Goal: Information Seeking & Learning: Learn about a topic

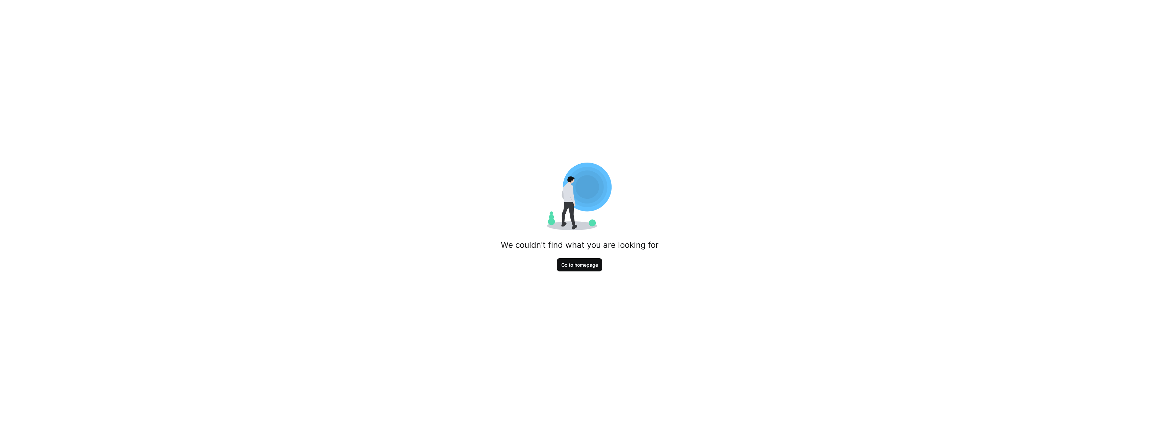
click at [576, 264] on span "Go to homepage" at bounding box center [579, 264] width 39 height 7
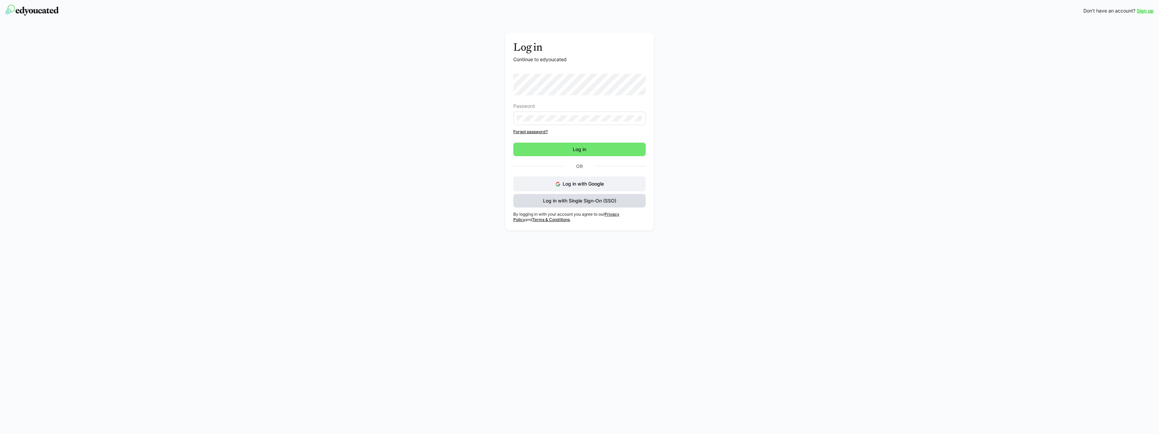
click at [599, 200] on span "Log in with Single Sign-On (SSO)" at bounding box center [579, 200] width 75 height 7
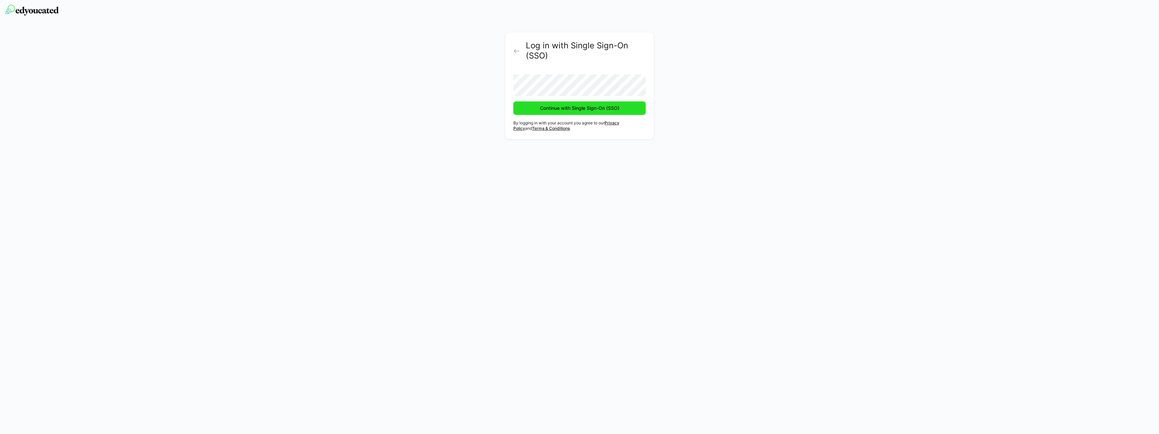
click at [542, 111] on span "Continue with Single Sign-On (SSO)" at bounding box center [579, 108] width 81 height 7
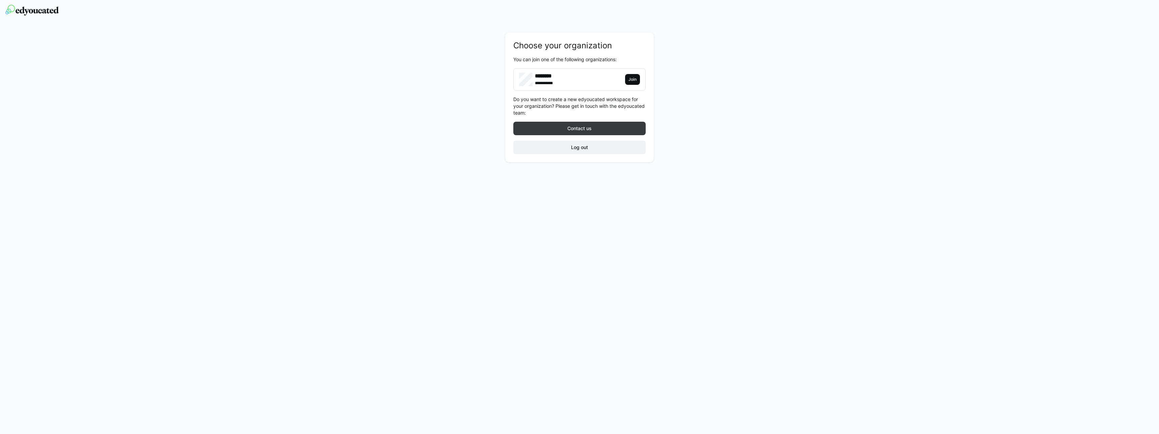
click at [629, 79] on span "Join" at bounding box center [632, 79] width 9 height 5
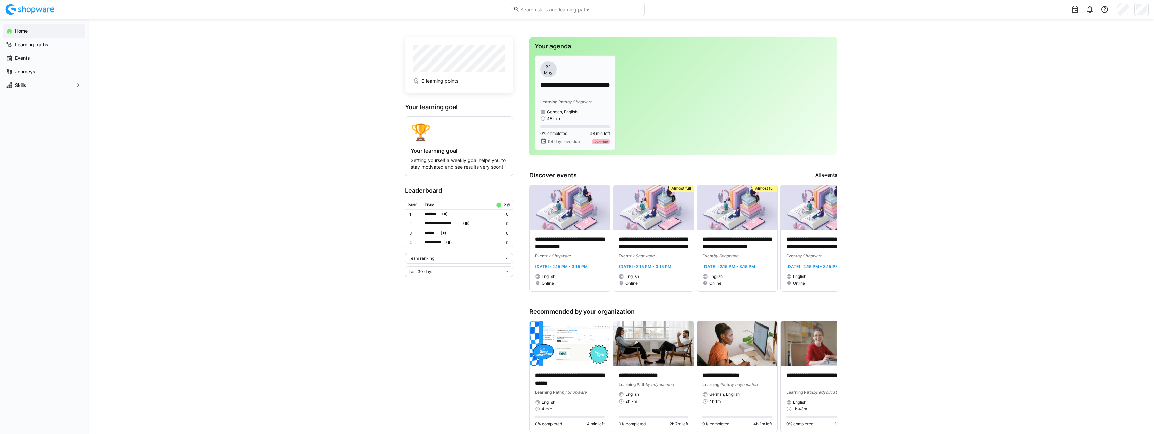
click at [567, 85] on p "**********" at bounding box center [575, 89] width 70 height 16
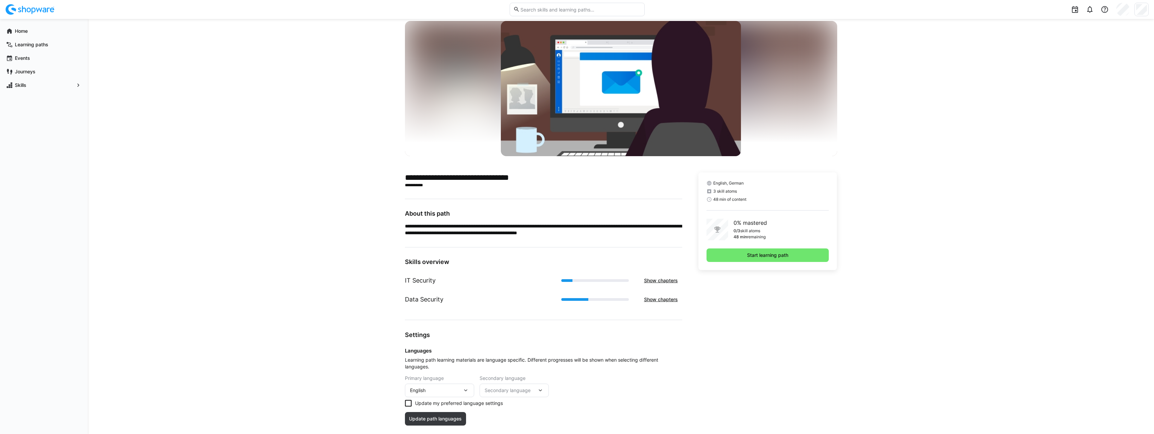
scroll to position [30, 0]
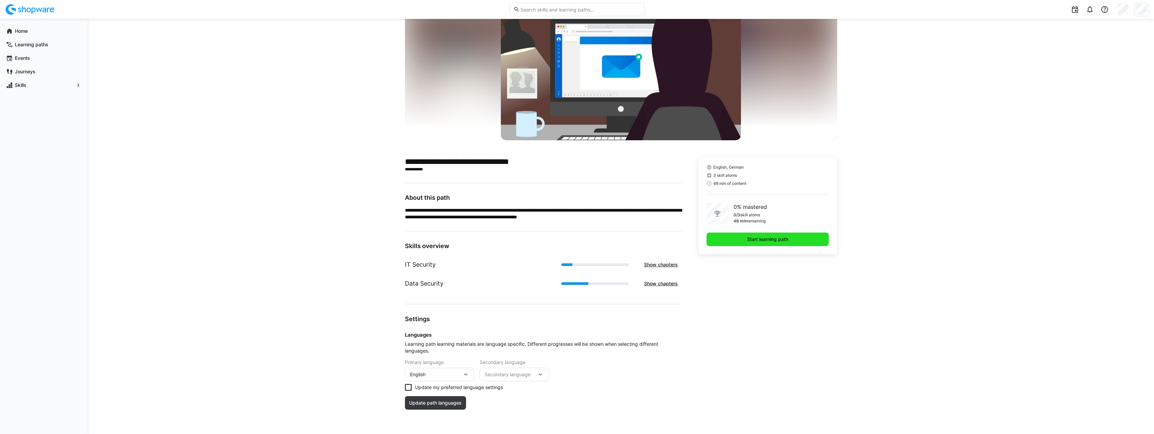
click at [768, 235] on span "Start learning path" at bounding box center [768, 239] width 123 height 14
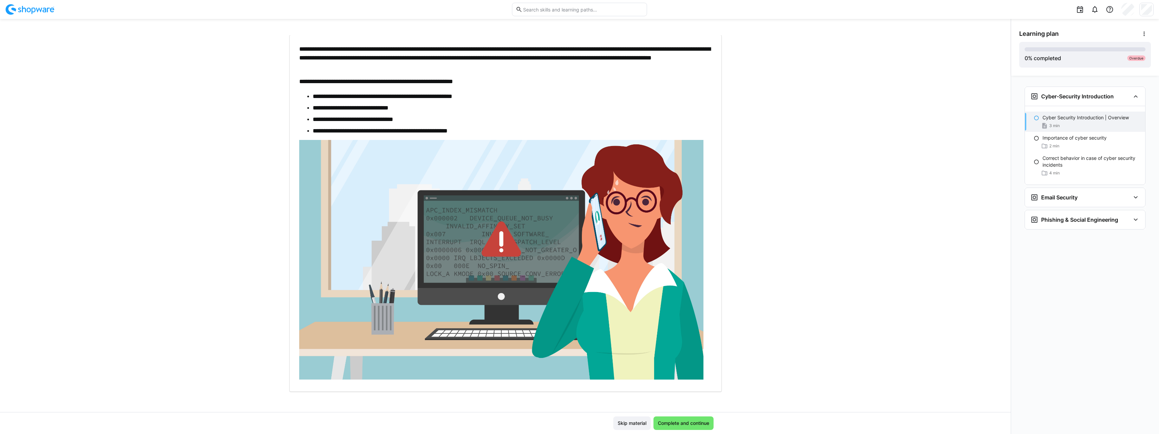
scroll to position [39, 0]
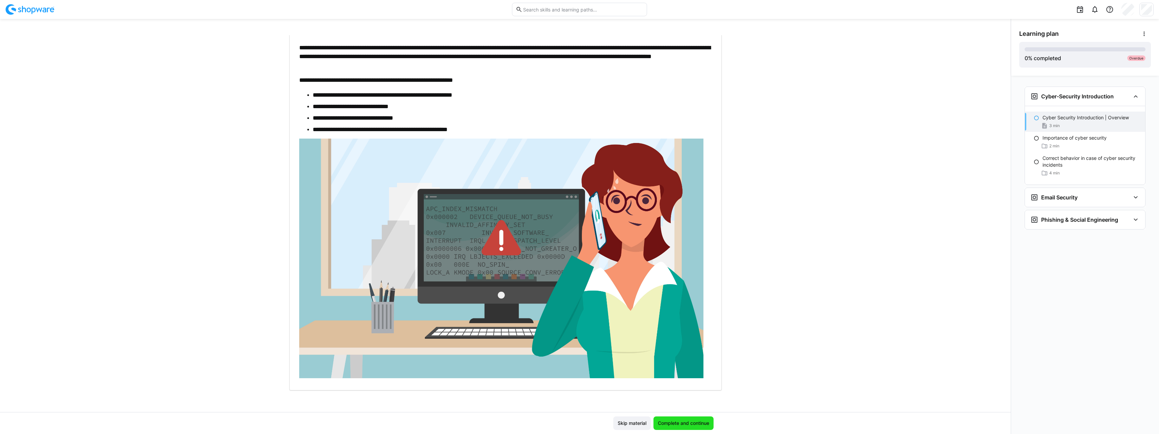
click at [669, 423] on span "Complete and continue" at bounding box center [683, 423] width 53 height 7
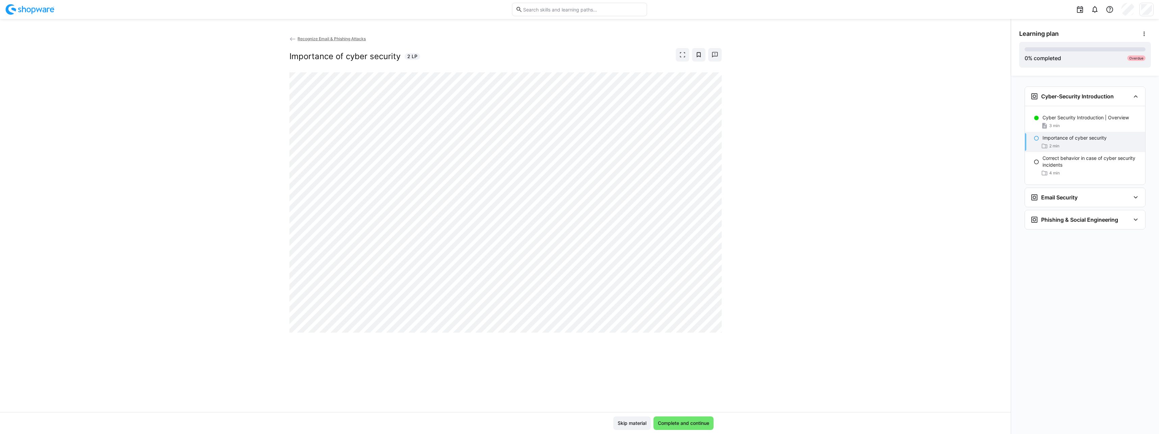
click at [685, 430] on div "Skip material Complete and continue" at bounding box center [505, 423] width 1011 height 22
click at [682, 421] on span "Complete and continue" at bounding box center [683, 423] width 53 height 7
click at [688, 429] on span "Complete and continue" at bounding box center [684, 423] width 60 height 14
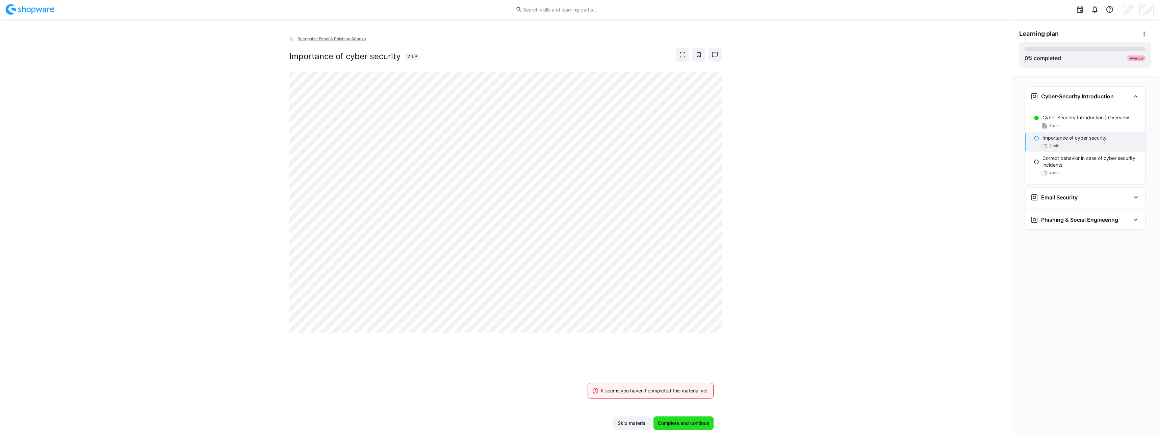
click at [687, 425] on span "Complete and continue" at bounding box center [683, 423] width 53 height 7
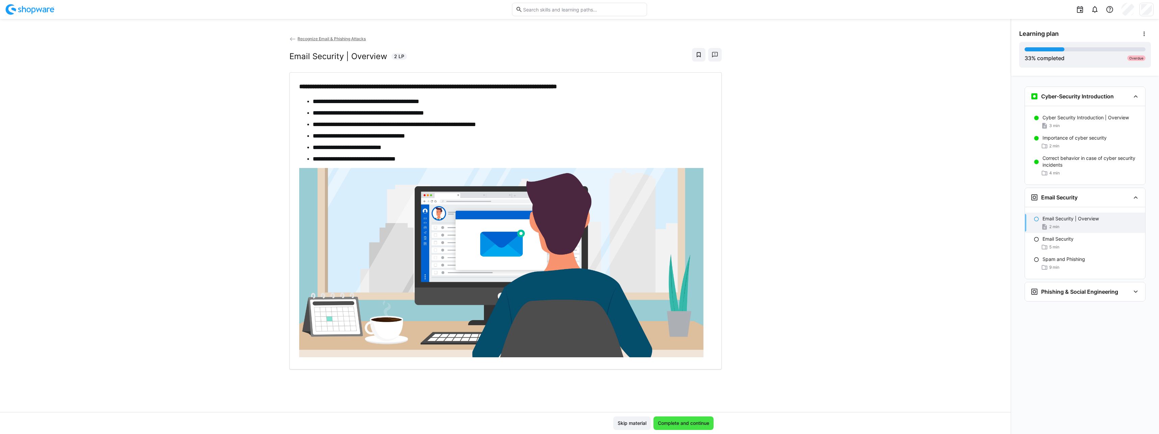
click at [687, 426] on span "Complete and continue" at bounding box center [683, 423] width 53 height 7
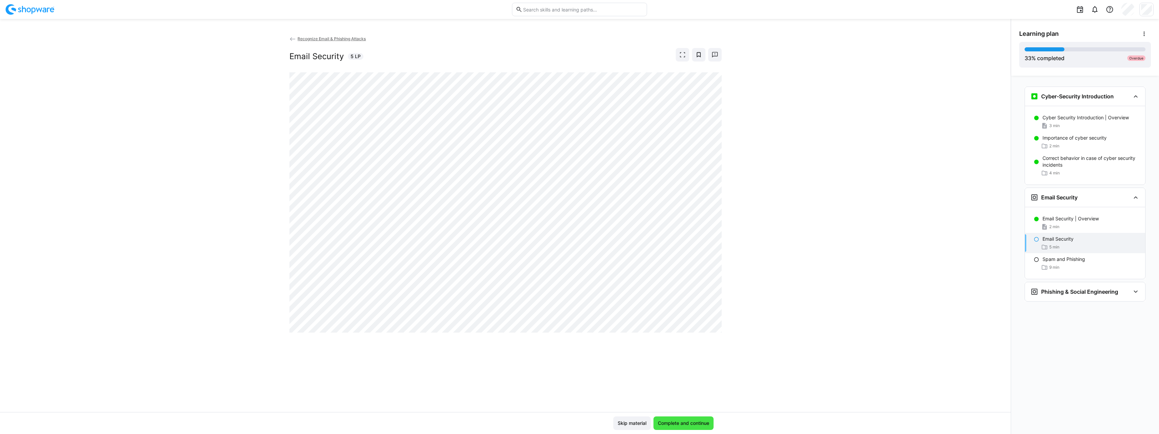
click at [693, 425] on span "Complete and continue" at bounding box center [683, 423] width 53 height 7
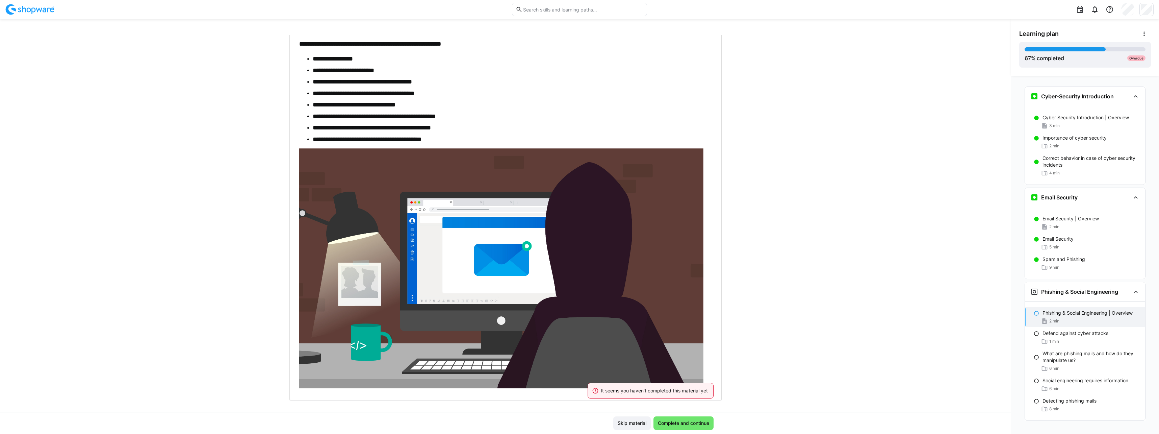
scroll to position [53, 0]
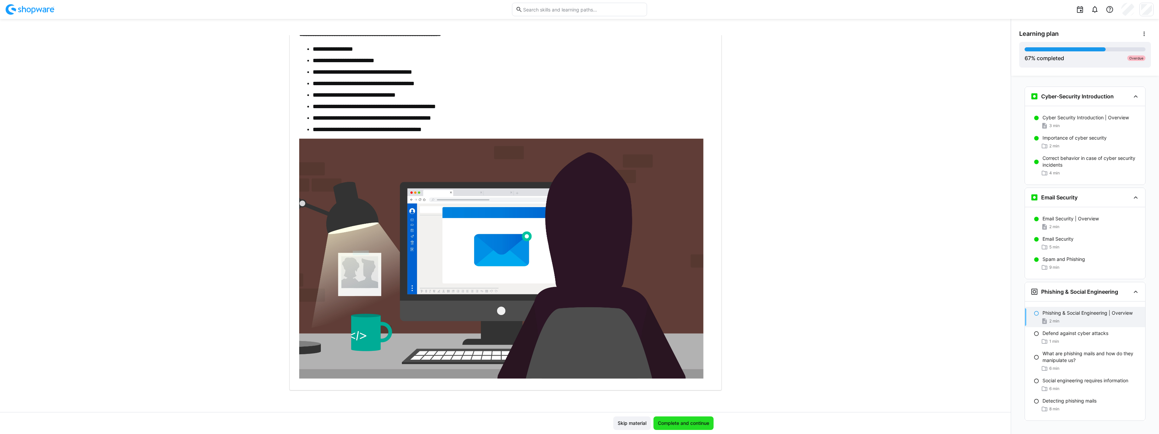
click at [672, 424] on span "Complete and continue" at bounding box center [683, 423] width 53 height 7
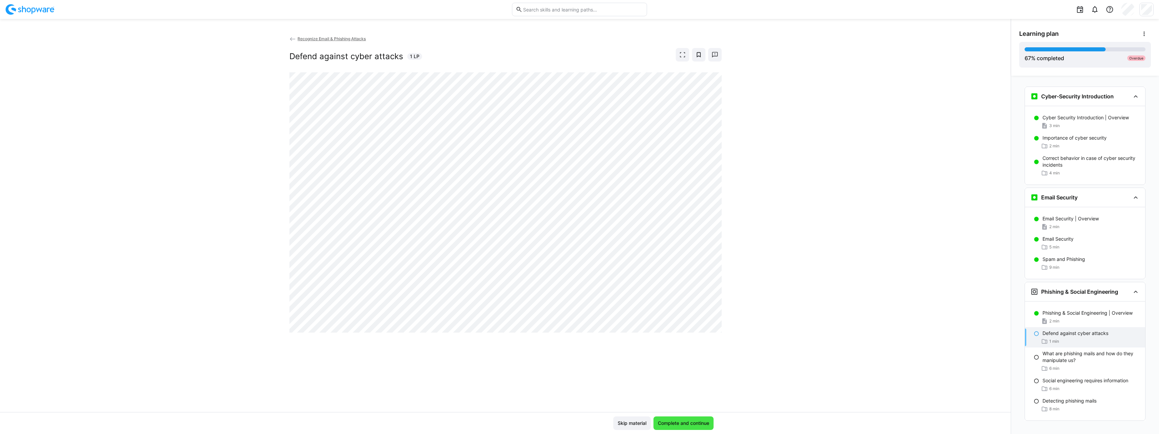
click at [690, 425] on span "Complete and continue" at bounding box center [683, 423] width 53 height 7
click at [666, 426] on span "Complete and continue" at bounding box center [684, 423] width 60 height 14
click at [688, 424] on span "Complete and continue" at bounding box center [683, 423] width 53 height 7
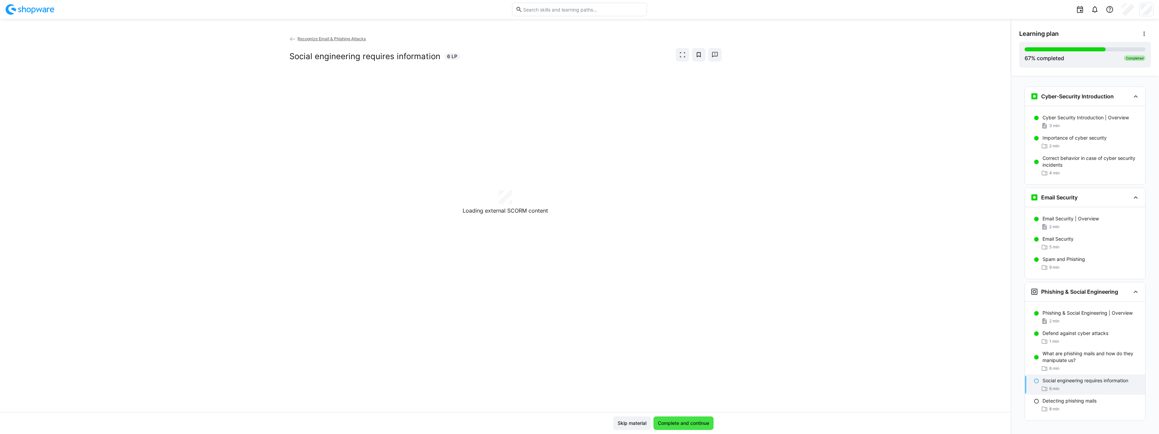
click at [648, 420] on span "Skip material" at bounding box center [632, 423] width 31 height 7
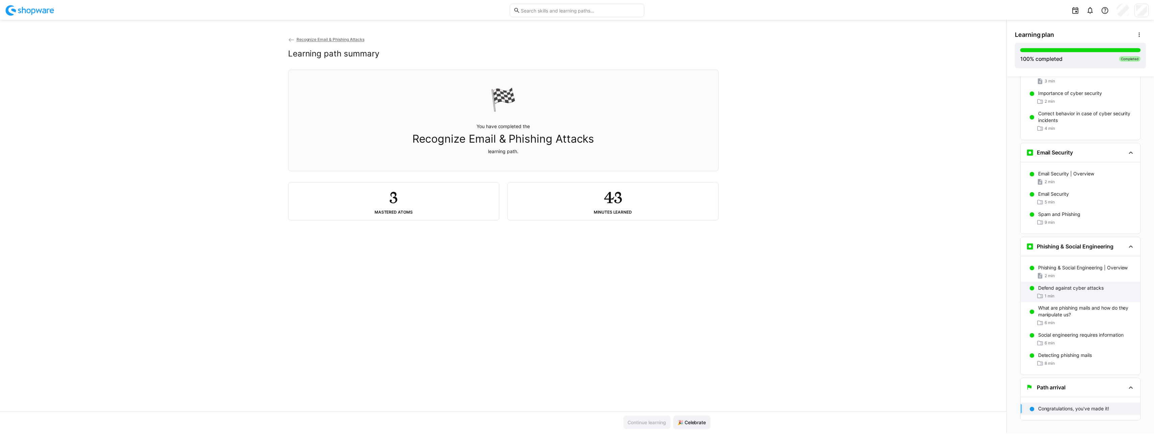
scroll to position [53, 0]
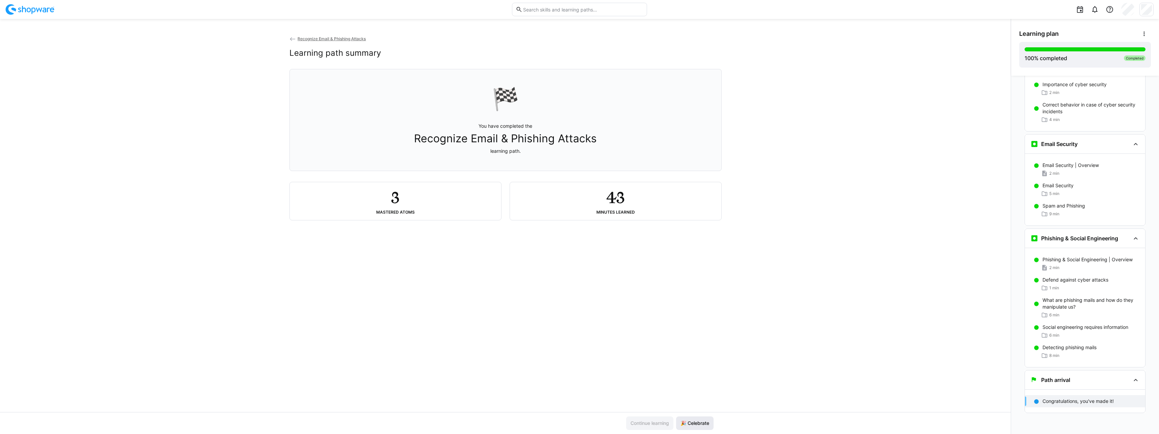
click at [696, 424] on span "🎉 Celebrate" at bounding box center [695, 423] width 31 height 7
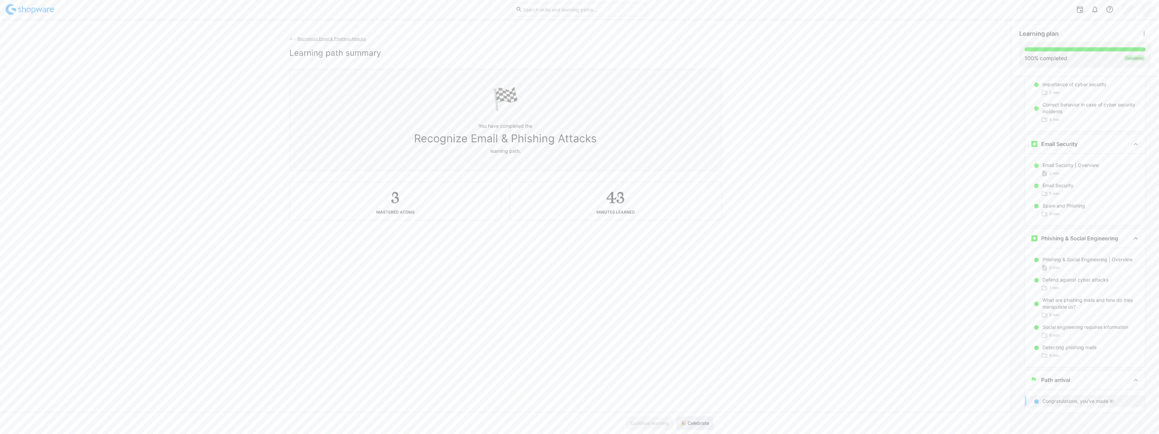
click at [702, 426] on span "🎉 Celebrate" at bounding box center [695, 423] width 31 height 7
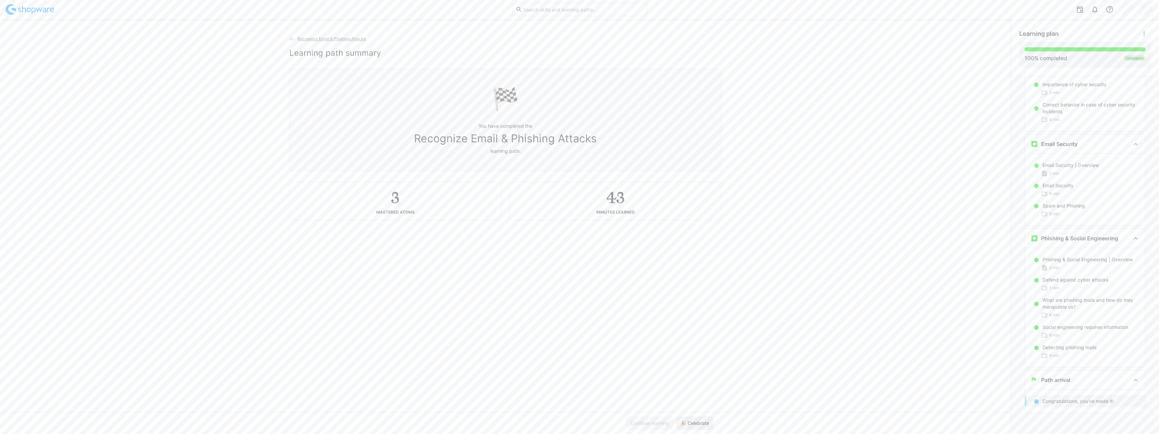
click at [702, 426] on span "🎉 Celebrate" at bounding box center [695, 423] width 31 height 7
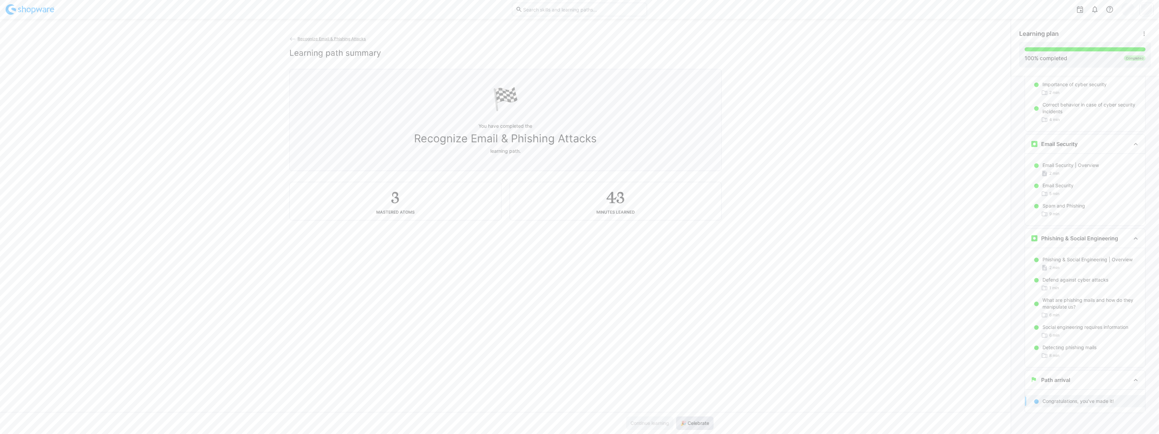
click at [702, 426] on span "🎉 Celebrate" at bounding box center [695, 423] width 31 height 7
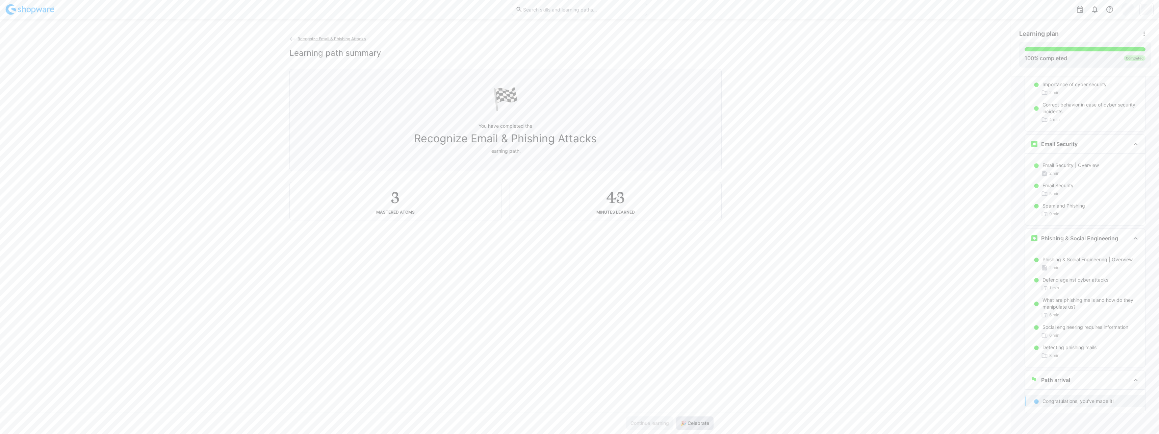
click at [702, 426] on span "🎉 Celebrate" at bounding box center [695, 423] width 31 height 7
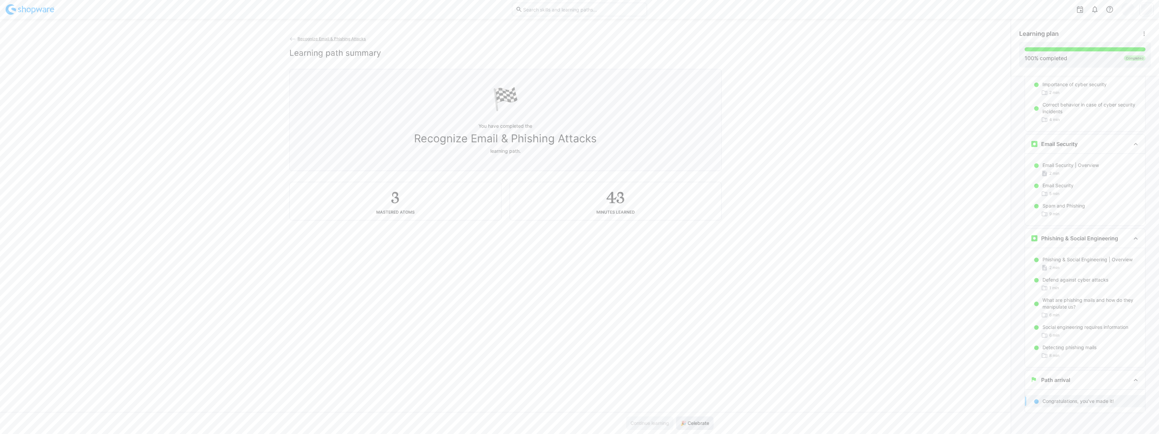
click at [702, 426] on span "🎉 Celebrate" at bounding box center [695, 423] width 31 height 7
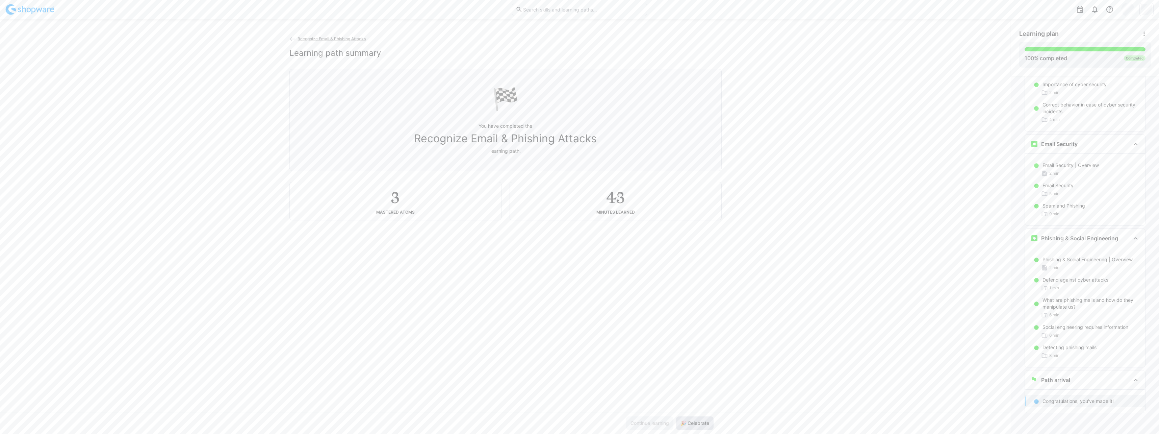
click at [702, 426] on span "🎉 Celebrate" at bounding box center [695, 423] width 31 height 7
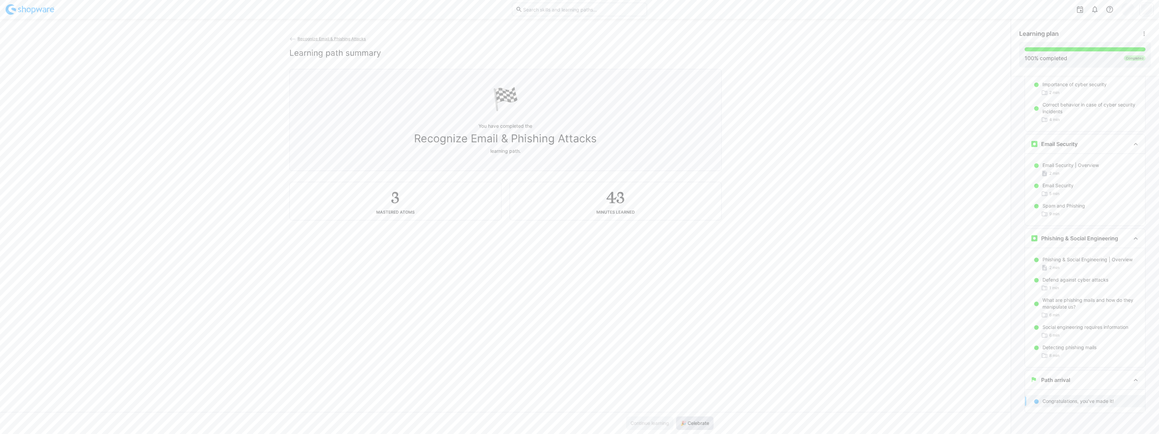
click at [702, 426] on span "🎉 Celebrate" at bounding box center [695, 423] width 31 height 7
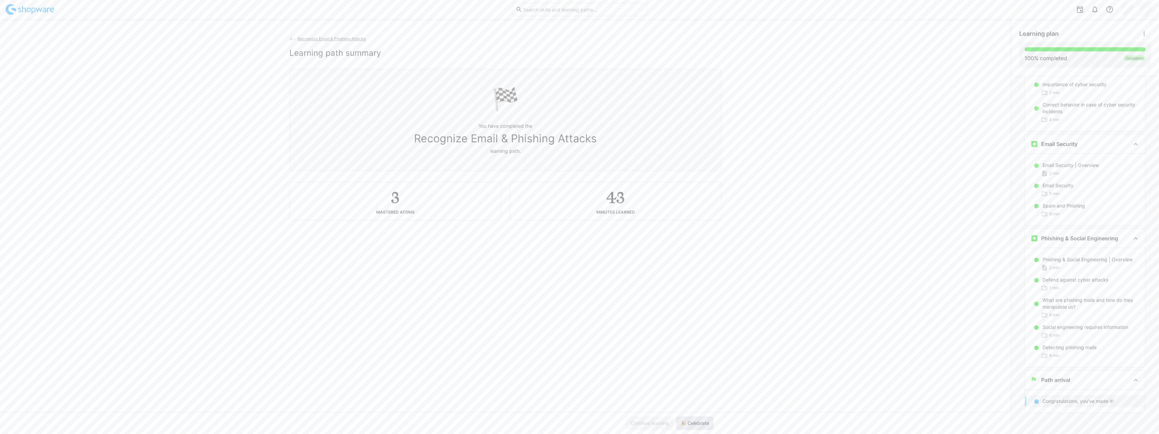
click at [702, 426] on span "🎉 Celebrate" at bounding box center [695, 423] width 31 height 7
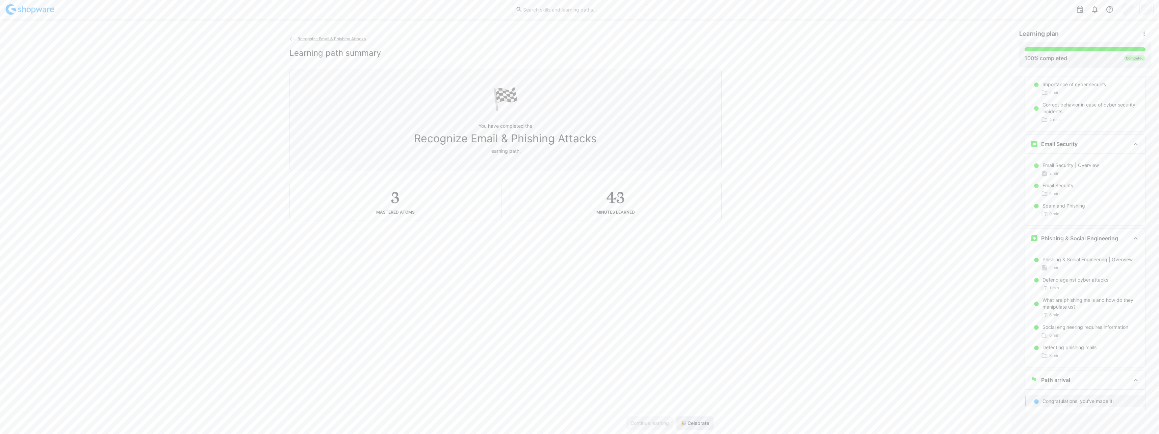
click at [702, 426] on span "🎉 Celebrate" at bounding box center [695, 423] width 31 height 7
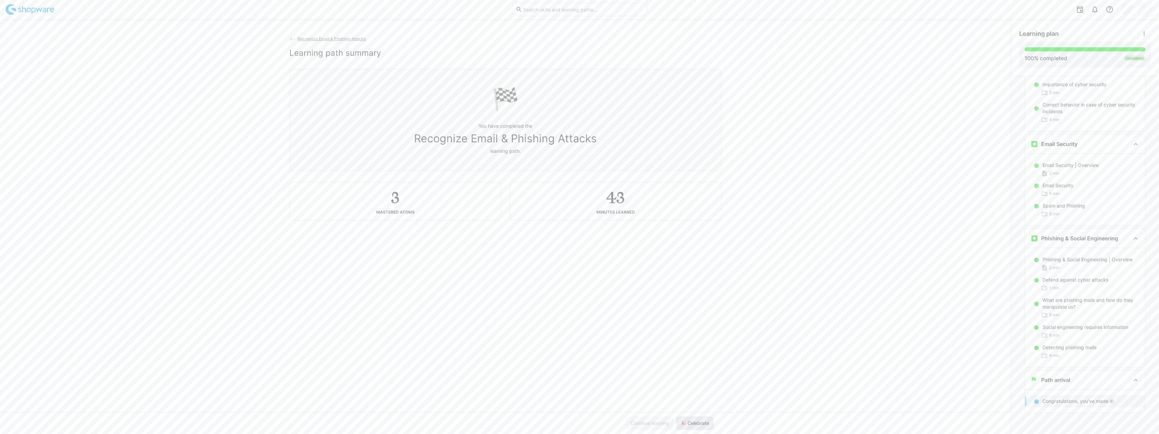
click at [702, 426] on span "🎉 Celebrate" at bounding box center [695, 423] width 31 height 7
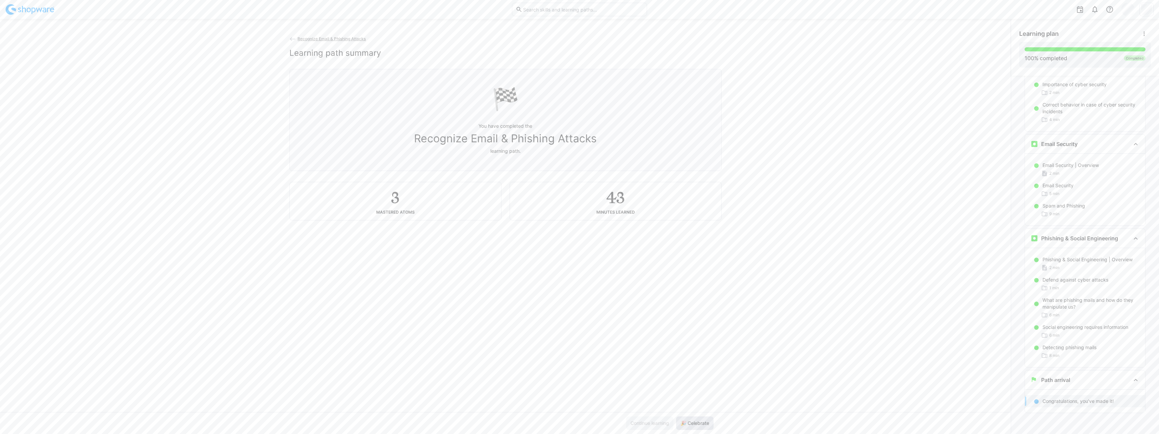
click at [702, 426] on span "🎉 Celebrate" at bounding box center [695, 423] width 31 height 7
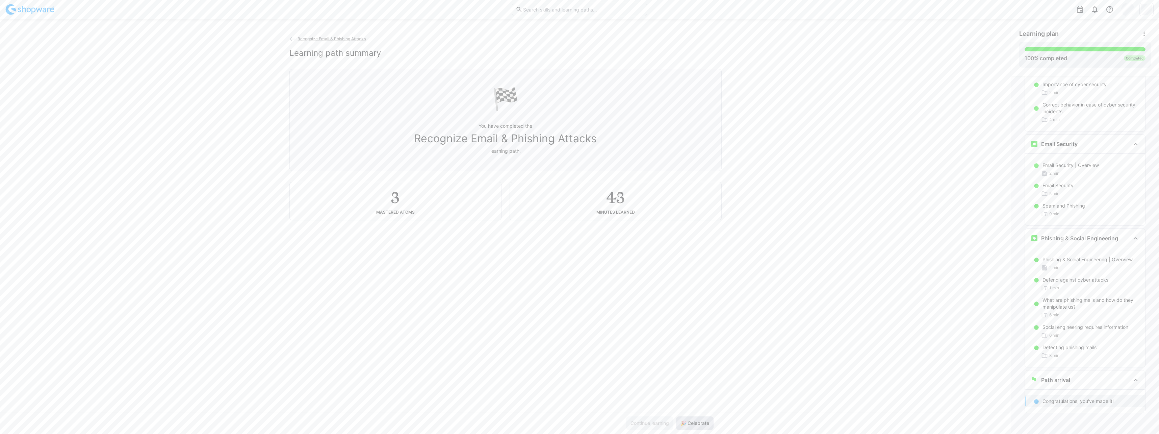
click at [702, 426] on span "🎉 Celebrate" at bounding box center [695, 423] width 31 height 7
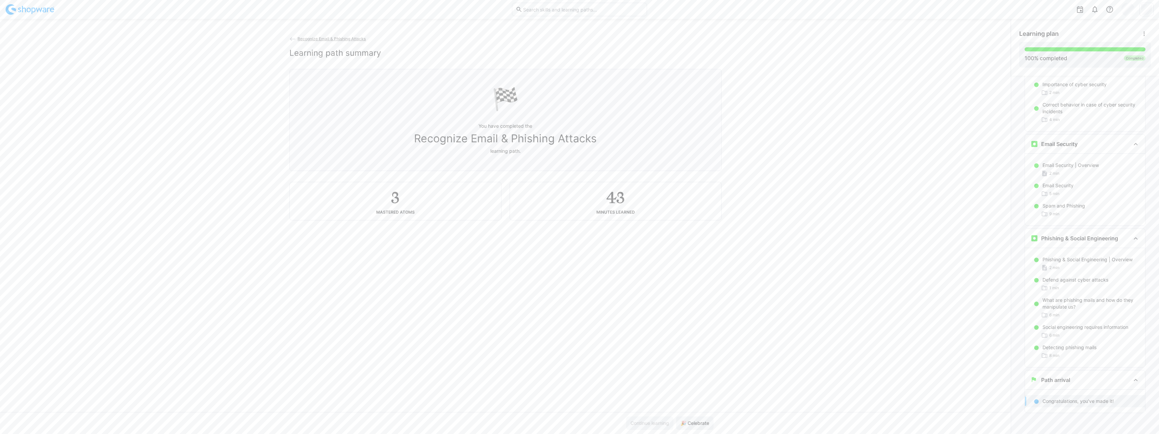
click at [289, 39] on eds-icon at bounding box center [292, 39] width 7 height 7
